Goal: Task Accomplishment & Management: Use online tool/utility

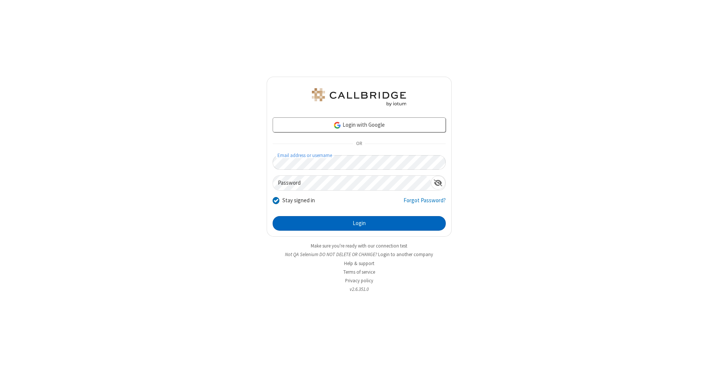
click at [359, 224] on button "Login" at bounding box center [359, 223] width 173 height 15
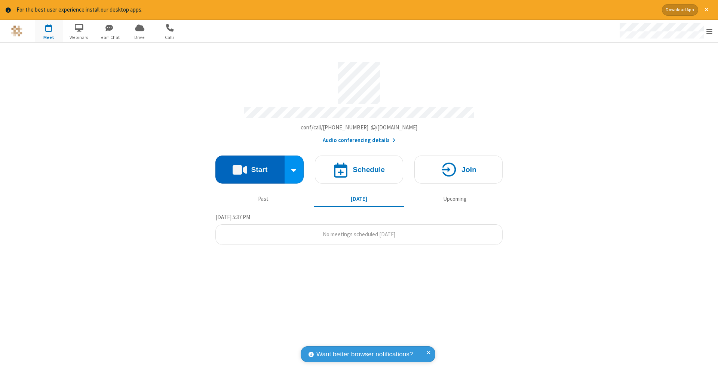
click at [250, 166] on button "Start" at bounding box center [249, 170] width 69 height 28
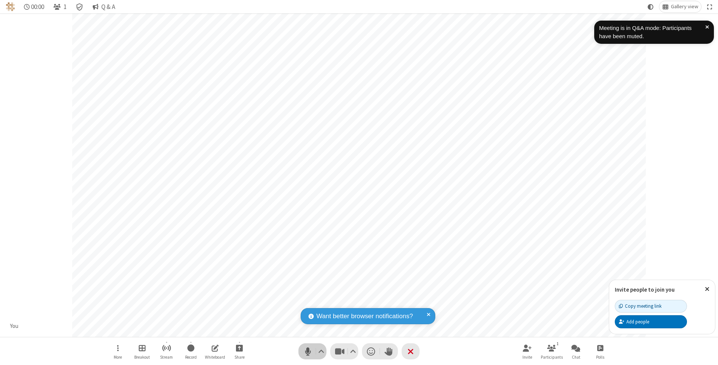
click at [308, 351] on span "Mute (⌘+Shift+A)" at bounding box center [307, 350] width 11 height 11
click at [308, 351] on span "Unmute (⌘+Shift+A)" at bounding box center [307, 350] width 11 height 11
